Goal: Task Accomplishment & Management: Complete application form

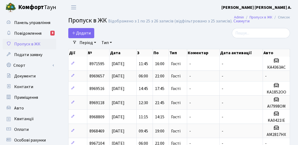
select select "25"
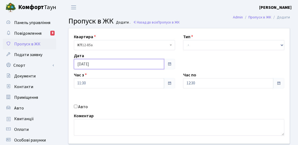
click at [99, 69] on input "[DATE]" at bounding box center [119, 64] width 90 height 10
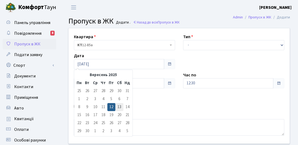
click at [117, 106] on td "13" at bounding box center [119, 107] width 8 height 8
type input "[DATE]"
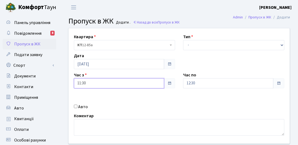
click at [110, 88] on input "11:30" at bounding box center [119, 83] width 90 height 10
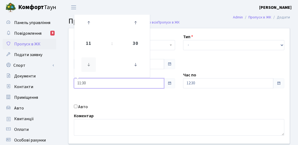
click at [89, 64] on icon at bounding box center [88, 65] width 14 height 14
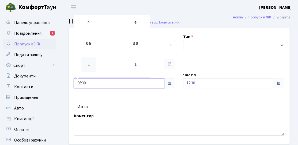
click at [89, 64] on icon at bounding box center [88, 65] width 14 height 14
click at [89, 27] on icon at bounding box center [88, 23] width 14 height 14
click at [137, 70] on icon at bounding box center [135, 65] width 14 height 14
click at [131, 64] on icon at bounding box center [135, 65] width 14 height 14
type input "06:00"
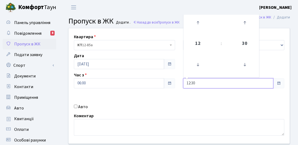
click at [203, 85] on input "12:30" at bounding box center [228, 83] width 90 height 10
click at [196, 23] on icon at bounding box center [198, 23] width 14 height 14
click at [196, 24] on icon at bounding box center [198, 23] width 14 height 14
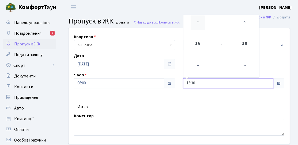
click at [196, 25] on icon at bounding box center [198, 23] width 14 height 14
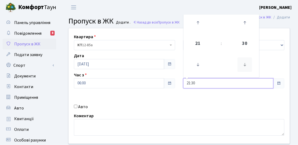
click at [244, 66] on icon at bounding box center [245, 65] width 14 height 14
click at [244, 65] on icon at bounding box center [245, 65] width 14 height 14
type input "21:00"
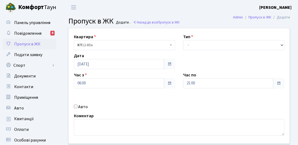
click at [267, 59] on div "Квартира <b>КТ</b>&nbsp;&nbsp;&nbsp;&nbsp;12-85а КТ 12-85а Тип - Доставка Таксі…" at bounding box center [179, 86] width 229 height 116
drag, startPoint x: 244, startPoint y: 40, endPoint x: 232, endPoint y: 50, distance: 15.6
click at [244, 40] on select "- Доставка Таксі Гості Сервіс" at bounding box center [233, 45] width 101 height 10
select select "3"
click at [183, 40] on select "- Доставка Таксі Гості Сервіс" at bounding box center [233, 45] width 101 height 10
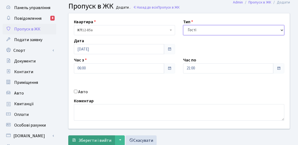
scroll to position [27, 0]
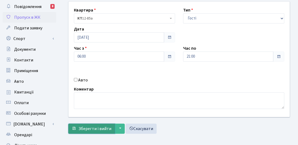
click at [97, 128] on span "Зберегти і вийти" at bounding box center [94, 129] width 33 height 6
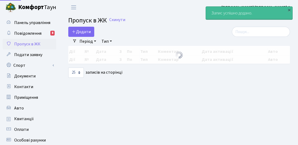
select select "25"
